Goal: Task Accomplishment & Management: Use online tool/utility

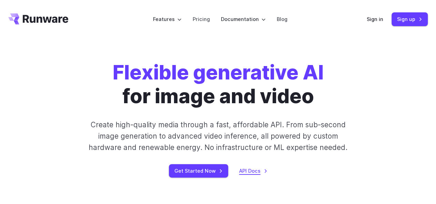
click at [247, 173] on link "API Docs" at bounding box center [253, 171] width 28 height 8
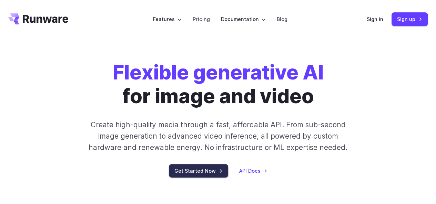
click at [205, 172] on link "Get Started Now" at bounding box center [198, 170] width 59 height 13
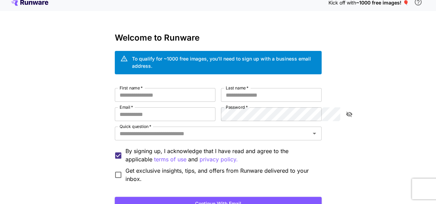
scroll to position [7, 0]
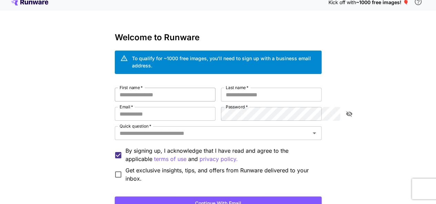
click at [157, 88] on input "First name   *" at bounding box center [165, 95] width 101 height 14
type input "*****"
click at [234, 88] on input "Last name   *" at bounding box center [271, 95] width 101 height 14
type input "*****"
click at [185, 109] on input "Email   *" at bounding box center [165, 114] width 101 height 14
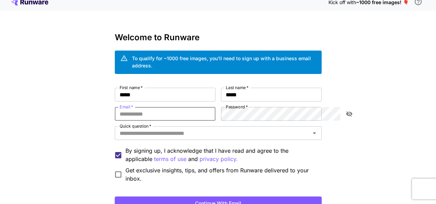
type input "**********"
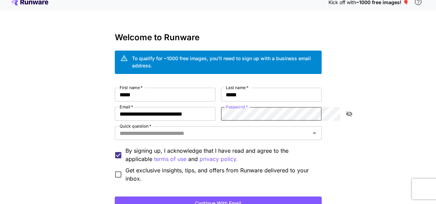
click at [350, 111] on icon "toggle password visibility" at bounding box center [349, 114] width 7 height 7
click at [270, 132] on div "Quick question   *" at bounding box center [218, 134] width 207 height 14
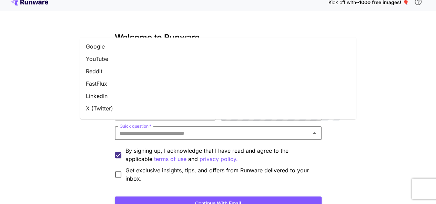
click at [168, 46] on li "Google" at bounding box center [218, 46] width 276 height 12
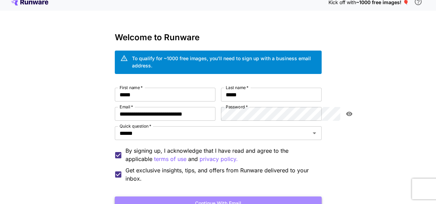
click at [200, 197] on button "Continue with email" at bounding box center [218, 204] width 207 height 14
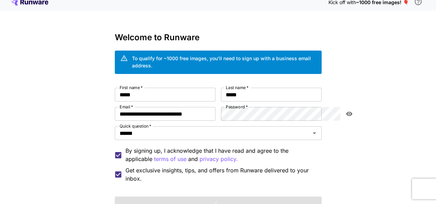
scroll to position [54, 0]
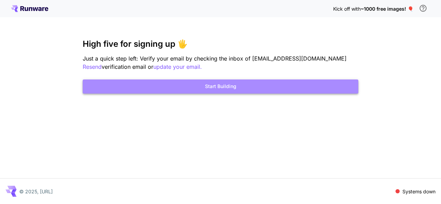
click at [222, 84] on button "Start Building" at bounding box center [221, 87] width 276 height 14
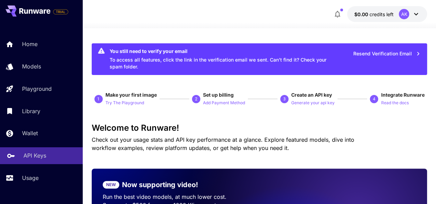
click at [28, 155] on p "API Keys" at bounding box center [34, 156] width 23 height 8
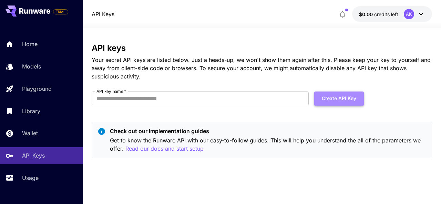
click at [325, 98] on button "Create API Key" at bounding box center [339, 99] width 50 height 14
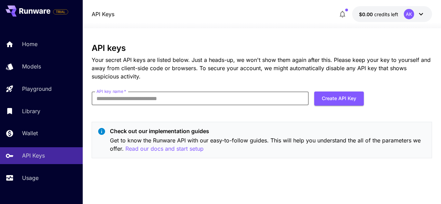
click at [110, 102] on input "API key name   *" at bounding box center [200, 99] width 217 height 14
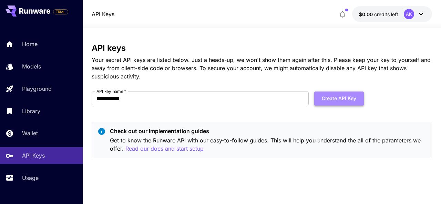
click at [327, 97] on button "Create API Key" at bounding box center [339, 99] width 50 height 14
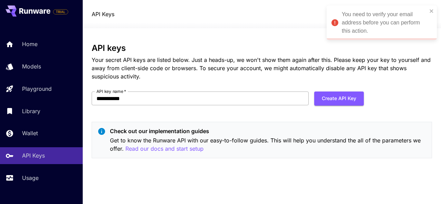
click at [245, 96] on input "**********" at bounding box center [200, 99] width 217 height 14
type input "*"
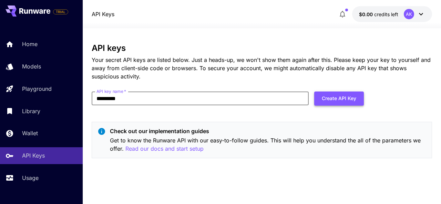
type input "*********"
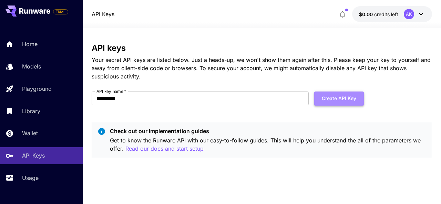
click at [321, 103] on button "Create API Key" at bounding box center [339, 99] width 50 height 14
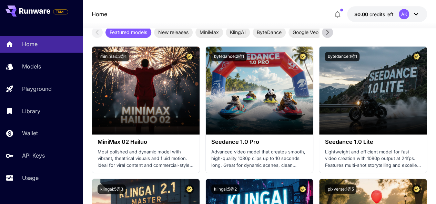
scroll to position [271, 0]
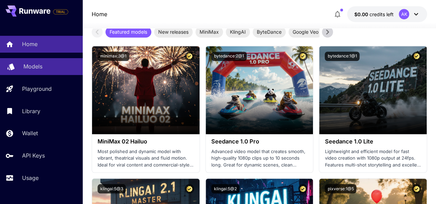
click at [34, 70] on p "Models" at bounding box center [32, 66] width 19 height 8
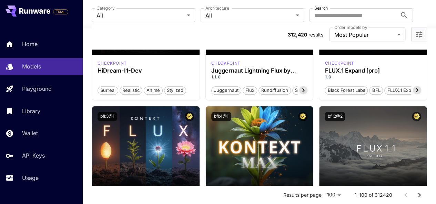
scroll to position [283, 0]
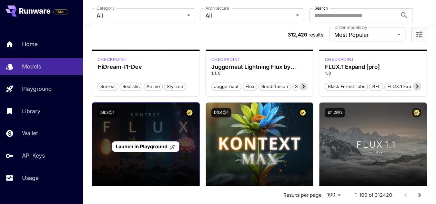
click at [124, 120] on div "Launch in Playground" at bounding box center [146, 147] width 108 height 88
click at [129, 144] on span "Launch in Playground" at bounding box center [142, 147] width 52 height 6
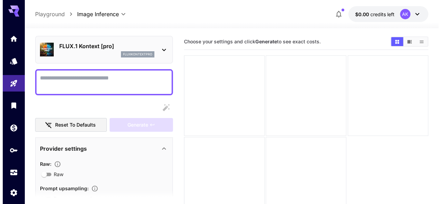
scroll to position [295, 0]
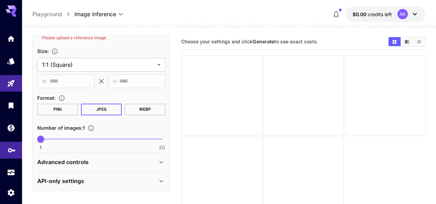
click at [6, 148] on link at bounding box center [11, 150] width 22 height 17
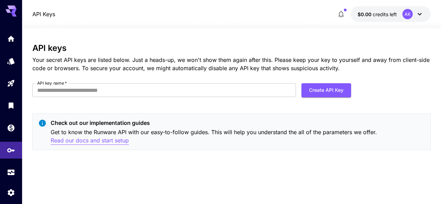
click at [79, 141] on p "Read our docs and start setup" at bounding box center [90, 141] width 78 height 9
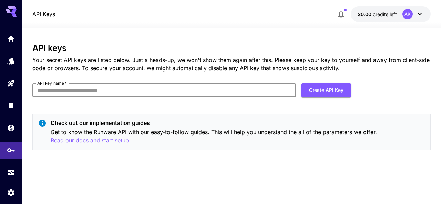
click at [86, 89] on input "API key name   *" at bounding box center [163, 90] width 263 height 14
type input "**********"
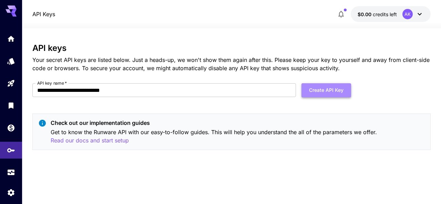
click at [325, 90] on button "Create API Key" at bounding box center [327, 90] width 50 height 14
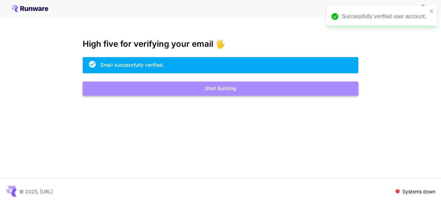
click at [197, 92] on button "Start Building" at bounding box center [221, 89] width 276 height 14
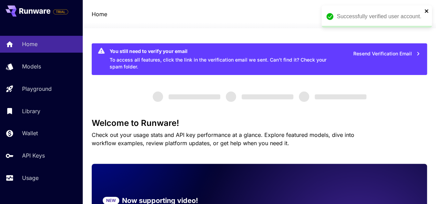
click at [425, 12] on icon "close" at bounding box center [426, 11] width 5 height 6
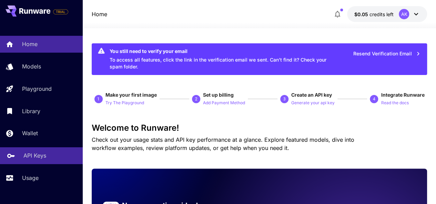
click at [40, 156] on p "API Keys" at bounding box center [34, 156] width 23 height 8
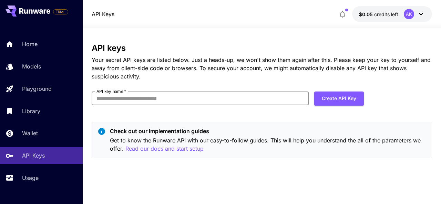
click at [152, 92] on input "API key name   *" at bounding box center [200, 99] width 217 height 14
type input "*****"
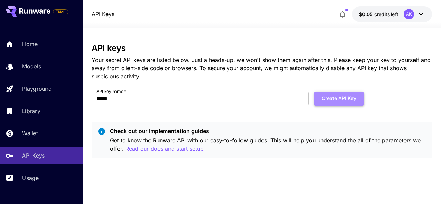
click at [328, 97] on button "Create API Key" at bounding box center [339, 99] width 50 height 14
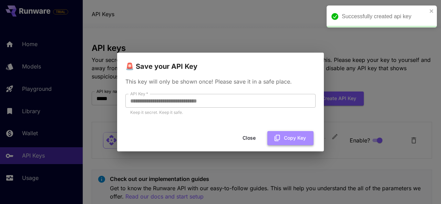
click at [288, 137] on button "Copy Key" at bounding box center [291, 138] width 46 height 14
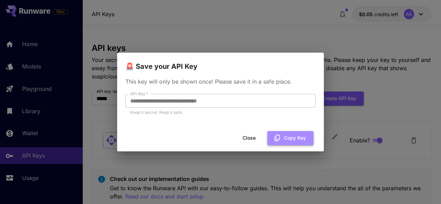
click at [290, 145] on button "Copy Key" at bounding box center [291, 138] width 46 height 14
